Goal: Find specific page/section: Find specific page/section

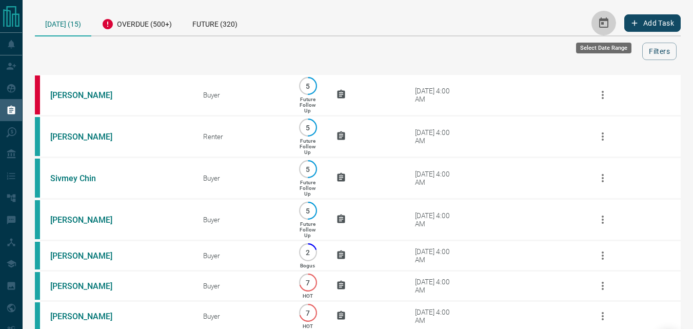
click at [595, 22] on button "Select Date Range" at bounding box center [603, 23] width 25 height 25
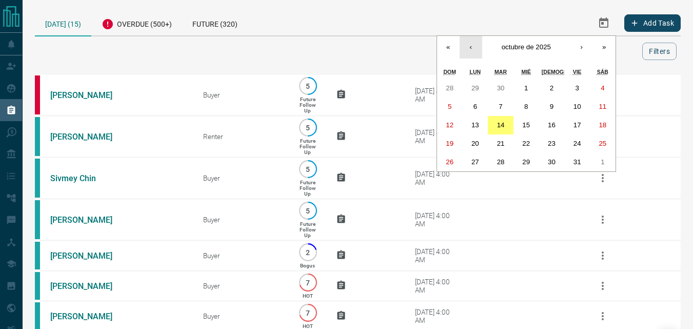
click at [469, 47] on button "‹" at bounding box center [471, 47] width 23 height 23
click at [473, 85] on abbr "1" at bounding box center [475, 88] width 4 height 8
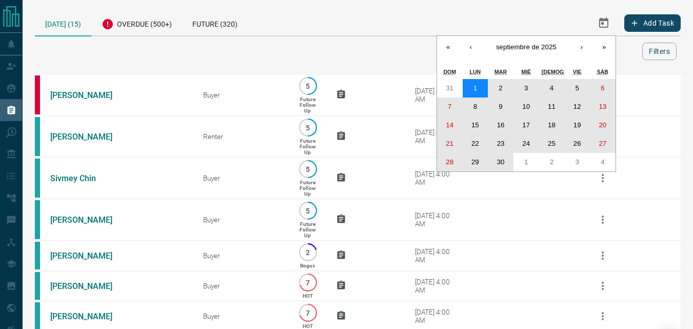
drag, startPoint x: 473, startPoint y: 89, endPoint x: 505, endPoint y: 157, distance: 75.0
click at [505, 157] on div "31 1 2 3 4 5 6 7 8 9 10 11 12 13 14 15 16 17 18 19 20 21 22 23 24 25 26 27 28 2…" at bounding box center [526, 125] width 178 height 92
click at [505, 157] on button "30" at bounding box center [501, 162] width 26 height 18
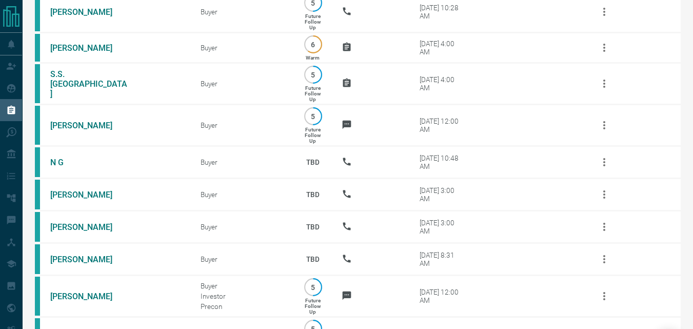
scroll to position [412, 0]
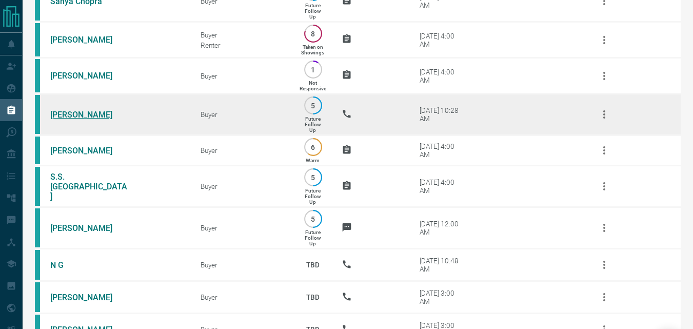
click at [101, 120] on link "[PERSON_NAME]" at bounding box center [88, 115] width 77 height 10
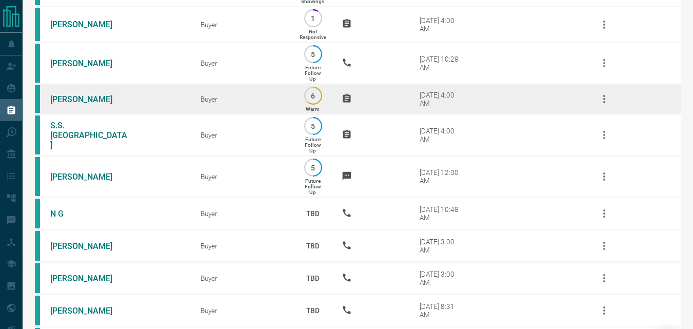
scroll to position [566, 0]
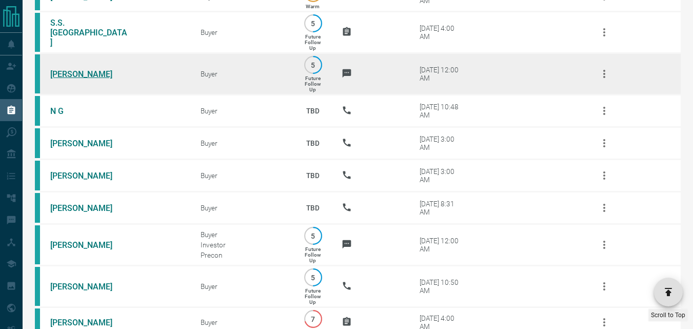
click at [64, 79] on link "[PERSON_NAME]" at bounding box center [88, 74] width 77 height 10
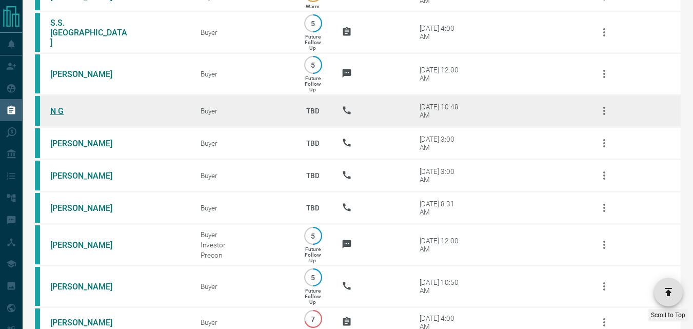
click at [56, 116] on link "N G" at bounding box center [88, 111] width 77 height 10
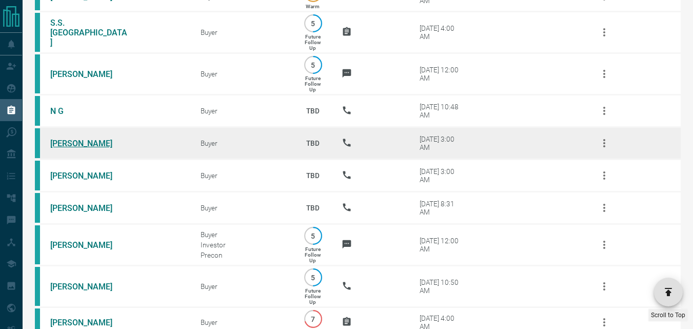
click at [82, 148] on link "[PERSON_NAME]" at bounding box center [88, 143] width 77 height 10
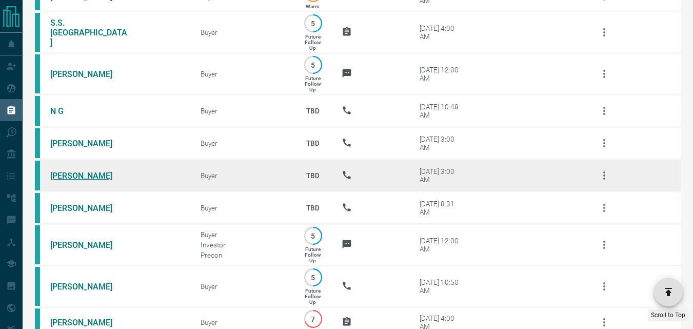
click at [62, 181] on link "[PERSON_NAME]" at bounding box center [88, 176] width 77 height 10
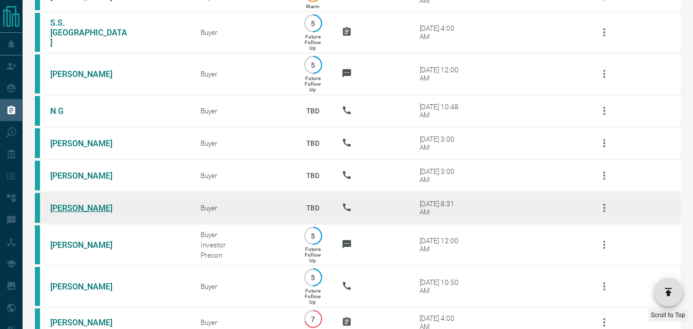
click at [79, 213] on link "[PERSON_NAME]" at bounding box center [88, 208] width 77 height 10
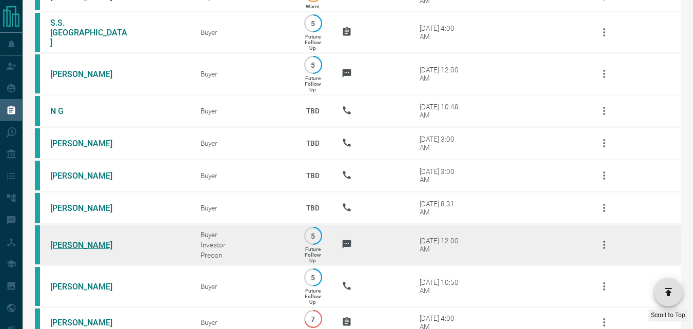
click at [83, 250] on link "[PERSON_NAME]" at bounding box center [88, 245] width 77 height 10
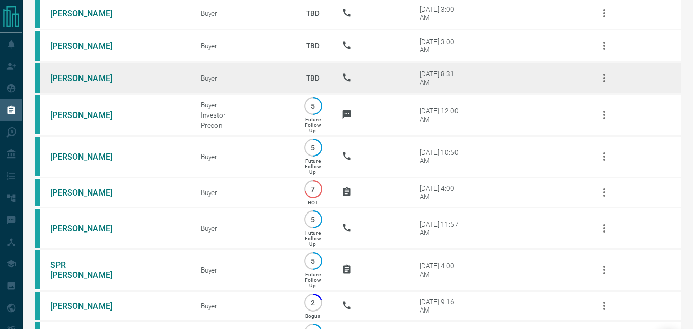
scroll to position [720, 0]
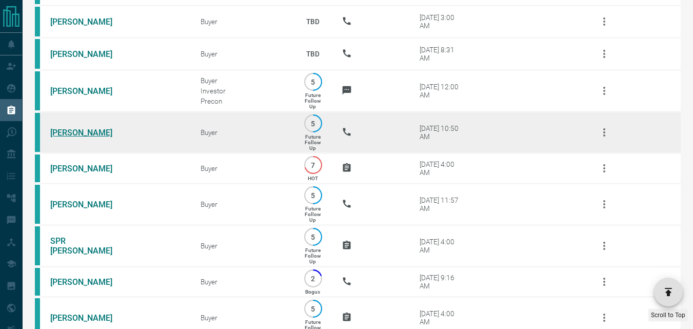
click at [86, 137] on link "[PERSON_NAME]" at bounding box center [88, 133] width 77 height 10
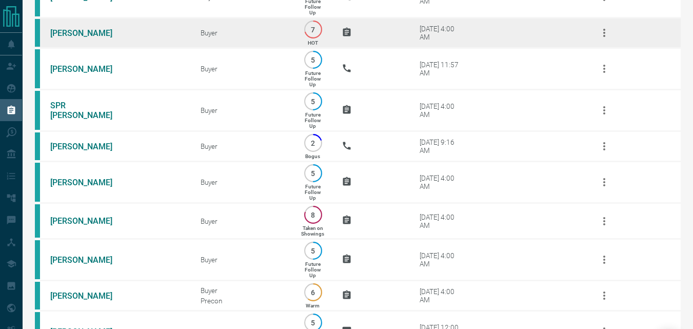
scroll to position [873, 0]
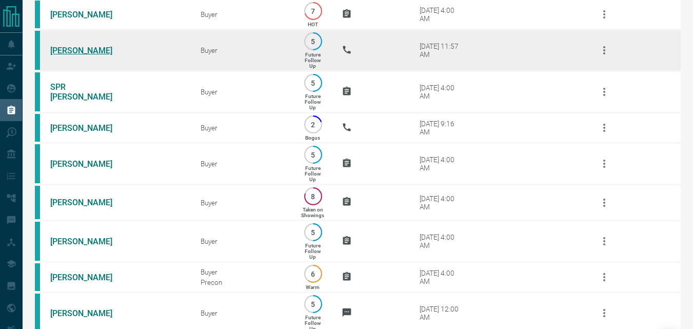
click at [81, 55] on link "[PERSON_NAME]" at bounding box center [88, 51] width 77 height 10
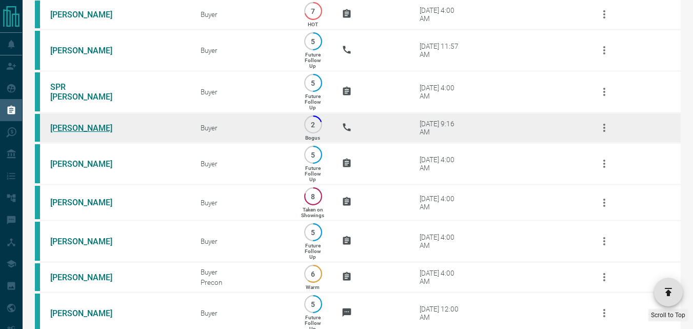
click at [71, 133] on link "[PERSON_NAME]" at bounding box center [88, 128] width 77 height 10
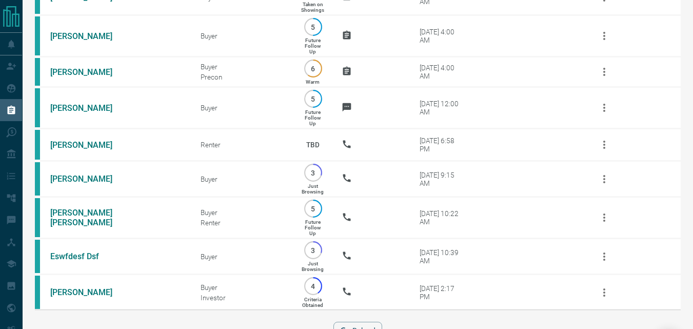
scroll to position [1130, 0]
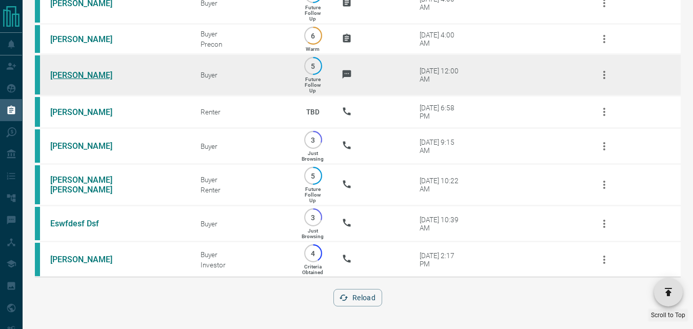
click at [92, 80] on link "[PERSON_NAME]" at bounding box center [88, 75] width 77 height 10
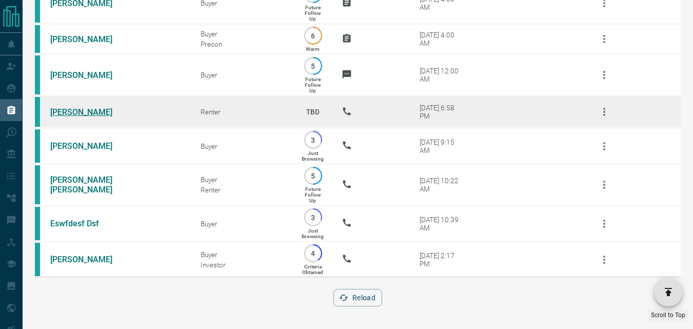
click at [72, 117] on link "[PERSON_NAME]" at bounding box center [88, 112] width 77 height 10
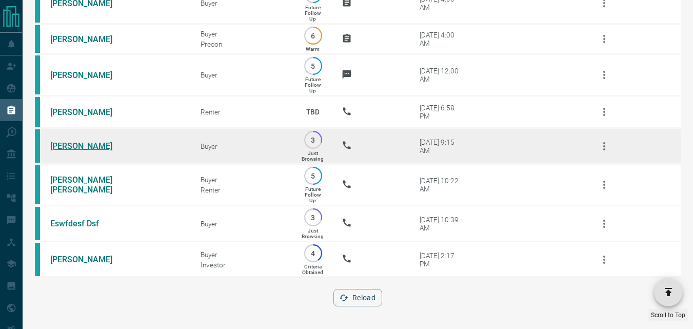
click at [81, 151] on link "[PERSON_NAME]" at bounding box center [88, 146] width 77 height 10
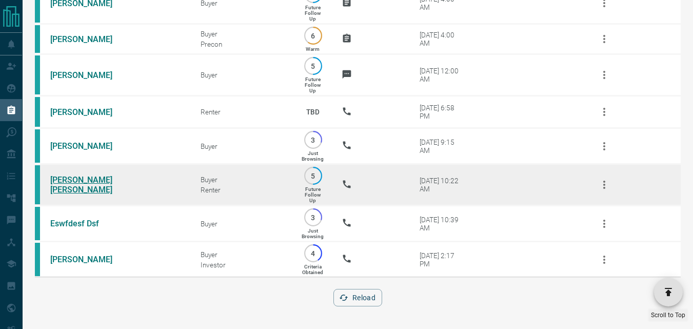
click at [94, 194] on link "[PERSON_NAME] [PERSON_NAME]" at bounding box center [88, 184] width 77 height 19
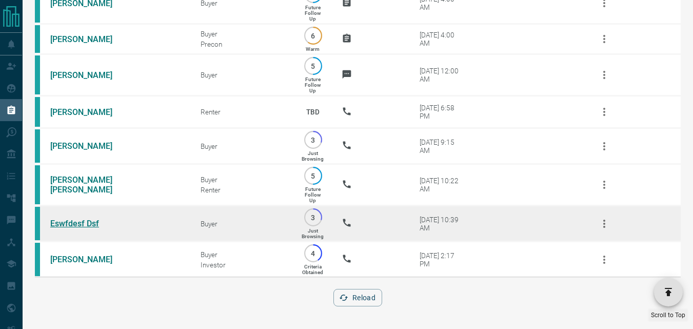
click at [84, 228] on link "Eswfdesf Dsf" at bounding box center [88, 223] width 77 height 10
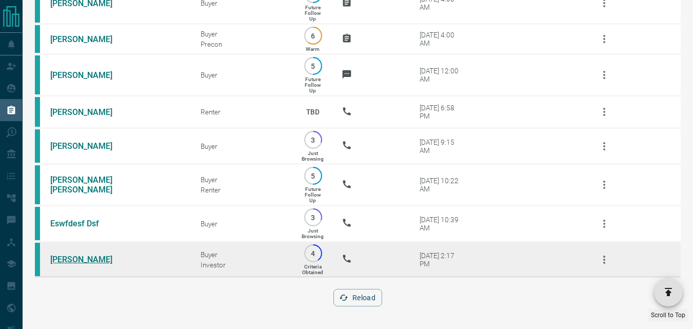
click at [67, 264] on link "[PERSON_NAME]" at bounding box center [88, 259] width 77 height 10
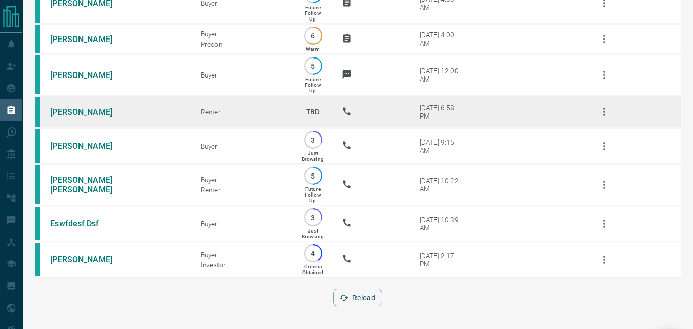
scroll to position [1181, 0]
